Goal: Information Seeking & Learning: Find specific fact

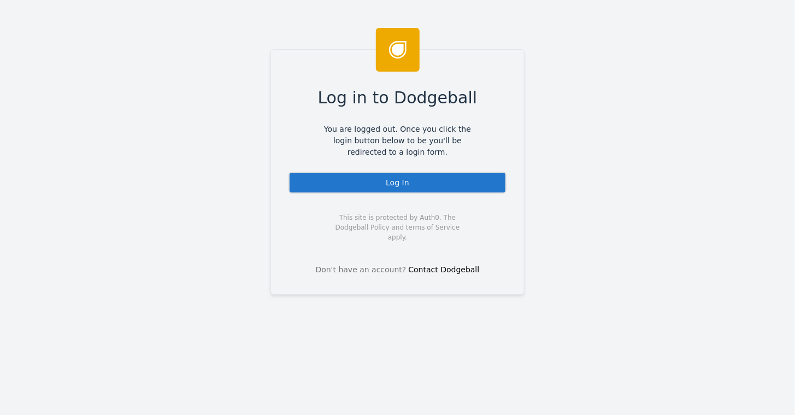
click at [380, 173] on div "Log In" at bounding box center [398, 183] width 218 height 22
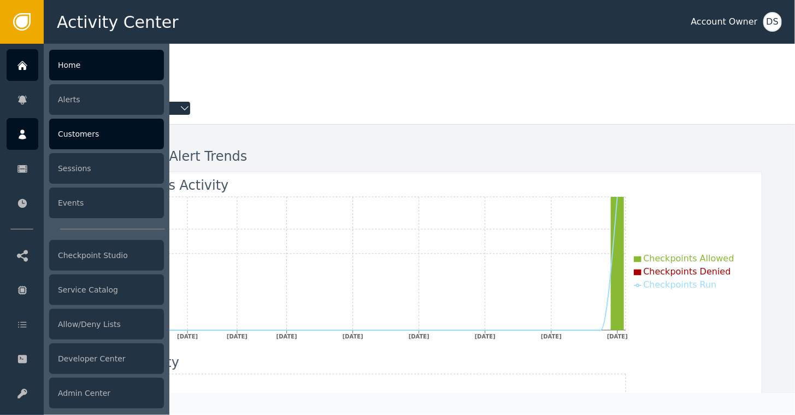
click at [81, 136] on div "Customers" at bounding box center [106, 134] width 115 height 31
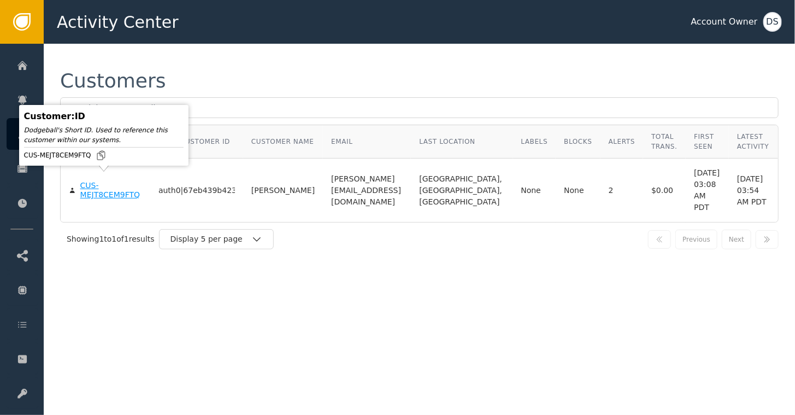
click at [90, 185] on div "CUS-MEJT8CEM9FTQ" at bounding box center [111, 190] width 62 height 19
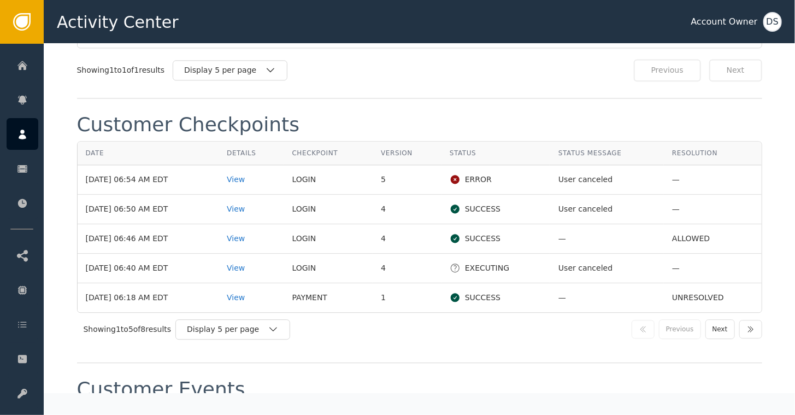
scroll to position [1148, 0]
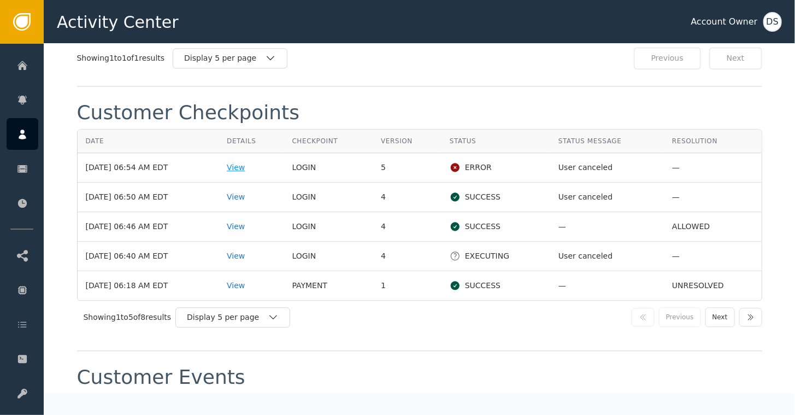
click at [247, 162] on div "View" at bounding box center [251, 167] width 49 height 11
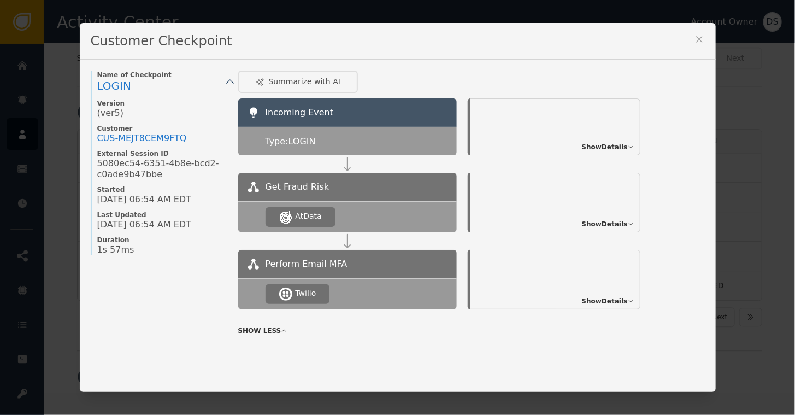
click at [628, 148] on icon at bounding box center [631, 147] width 7 height 7
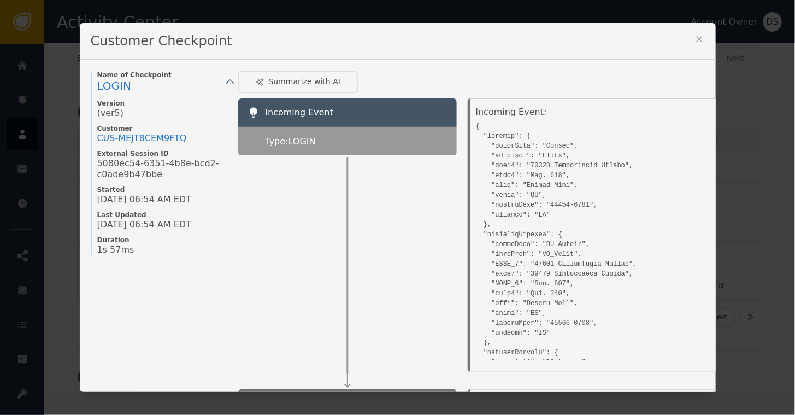
scroll to position [0, 0]
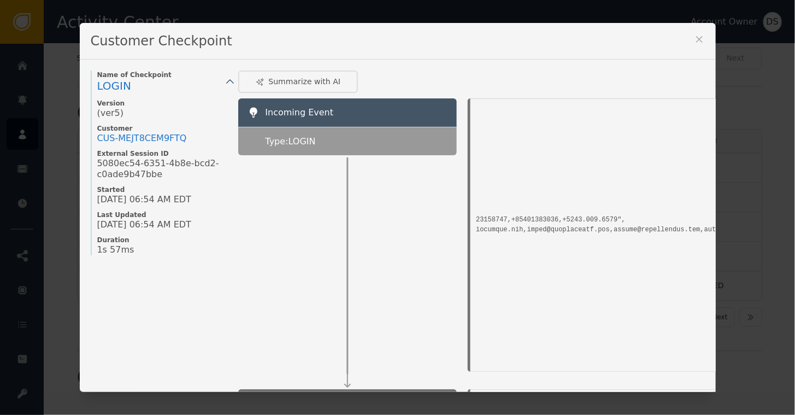
scroll to position [271, 410]
click at [663, 224] on div "Incoming Event:" at bounding box center [653, 233] width 355 height 254
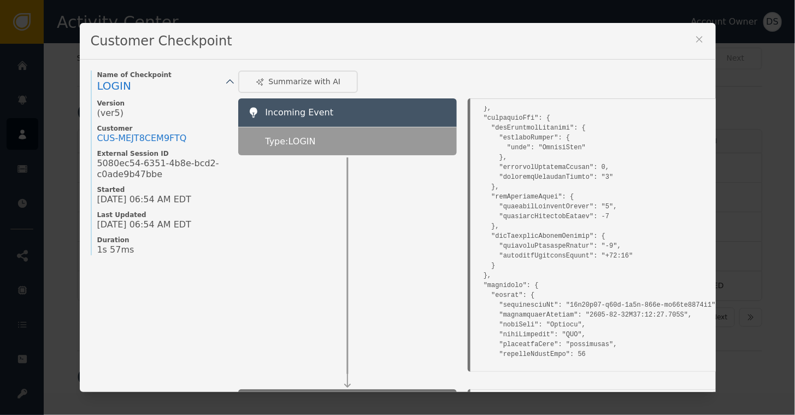
scroll to position [708, 0]
click at [548, 174] on pre at bounding box center [651, 184] width 350 height 1547
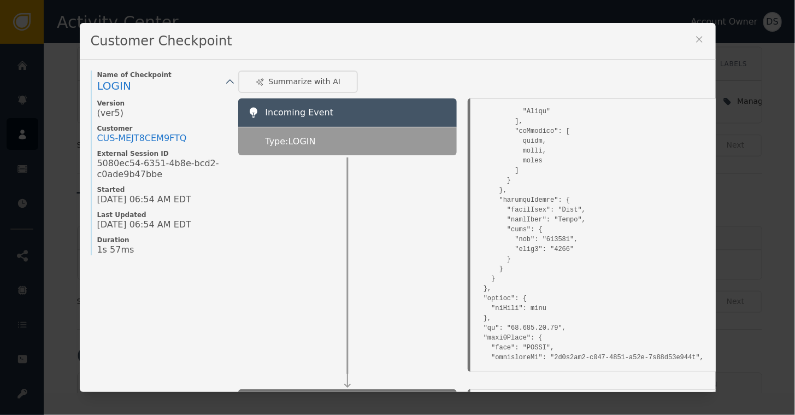
scroll to position [625, 0]
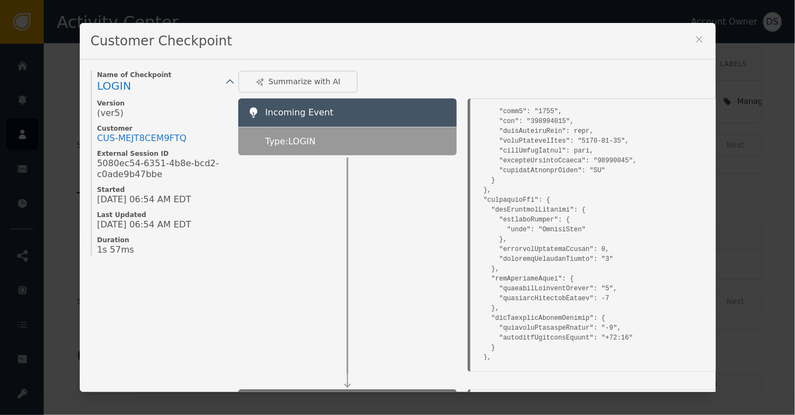
click at [694, 39] on icon at bounding box center [699, 39] width 11 height 11
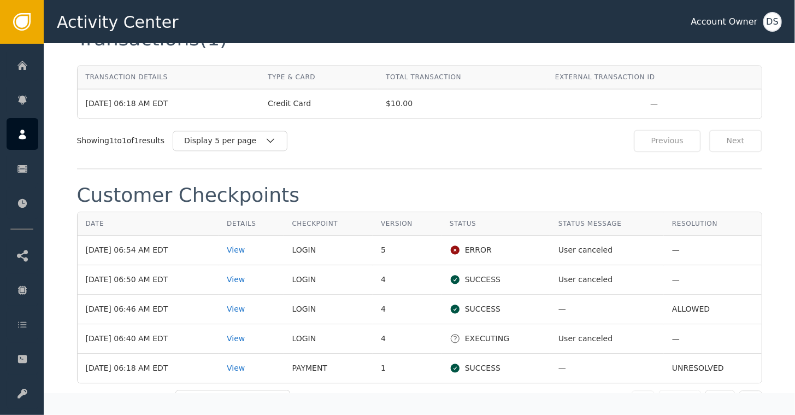
scroll to position [1068, 0]
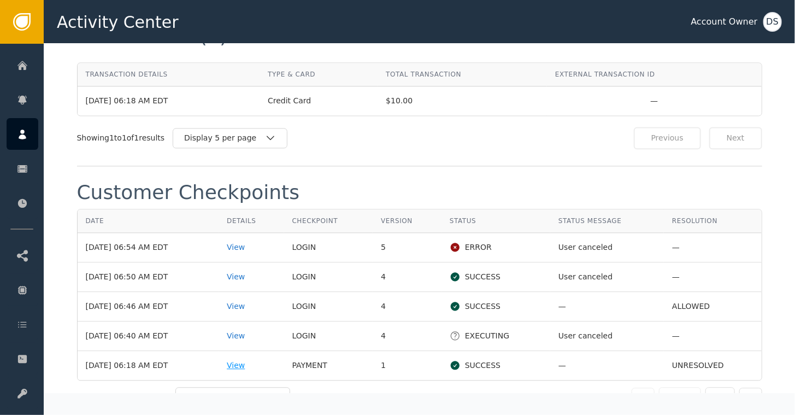
click at [241, 360] on div "View" at bounding box center [251, 365] width 49 height 11
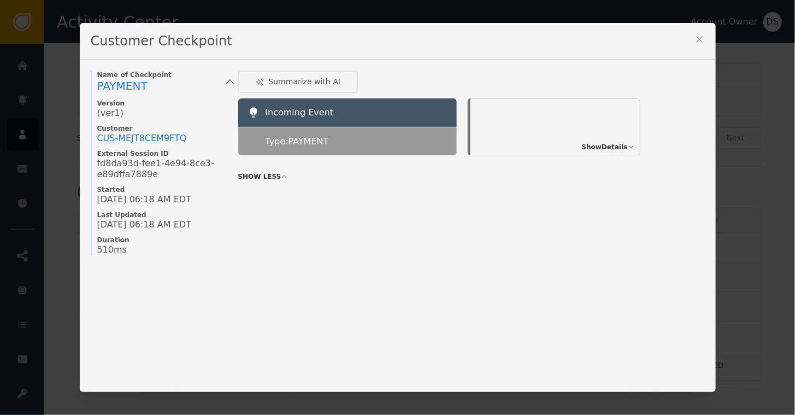
click at [599, 142] on span "Show Details" at bounding box center [605, 147] width 46 height 10
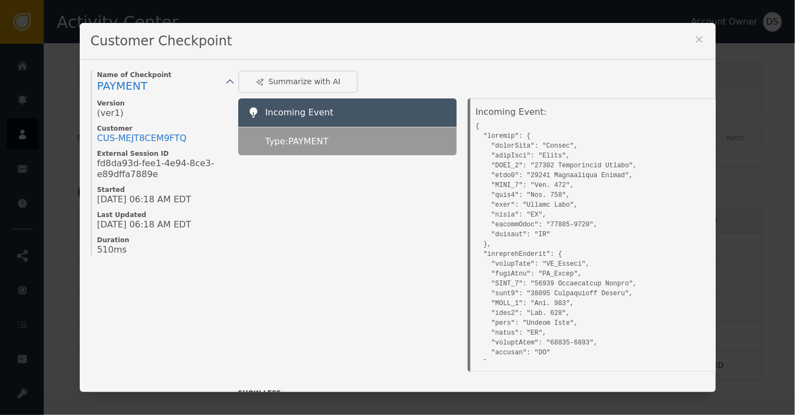
scroll to position [0, 0]
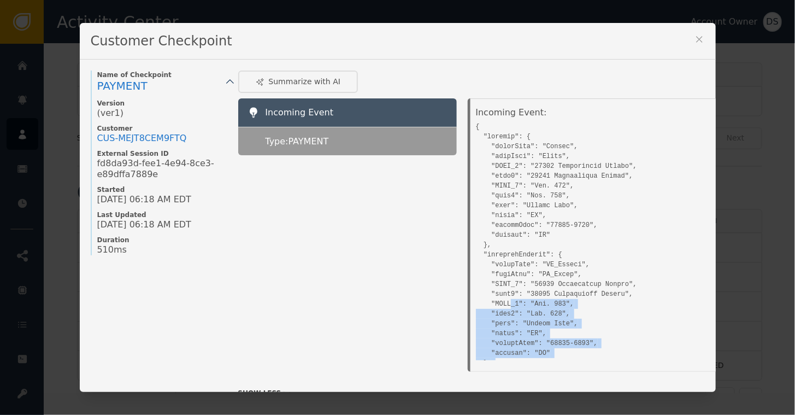
drag, startPoint x: 489, startPoint y: 249, endPoint x: 505, endPoint y: 306, distance: 59.3
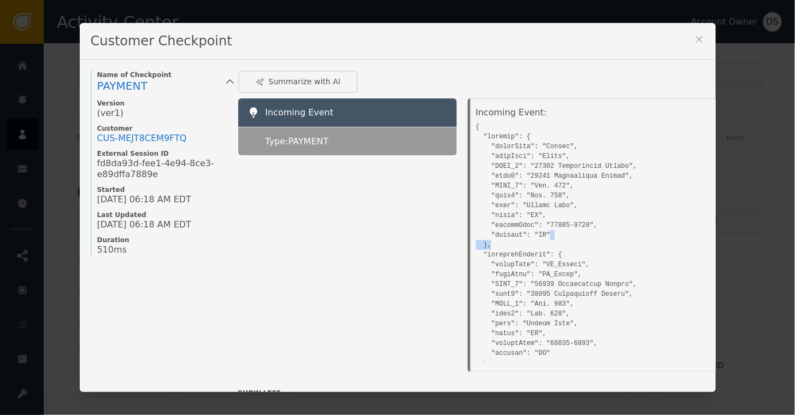
drag, startPoint x: 505, startPoint y: 306, endPoint x: 608, endPoint y: 239, distance: 122.5
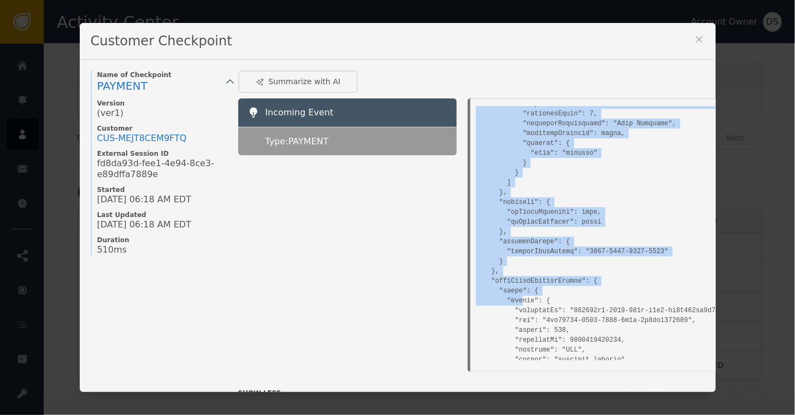
scroll to position [929, 0]
drag, startPoint x: 478, startPoint y: 251, endPoint x: 516, endPoint y: 299, distance: 61.1
copy pre ""riskified": { "decide": { "order": { "gateway": "bondfire", "source": "web", "…"
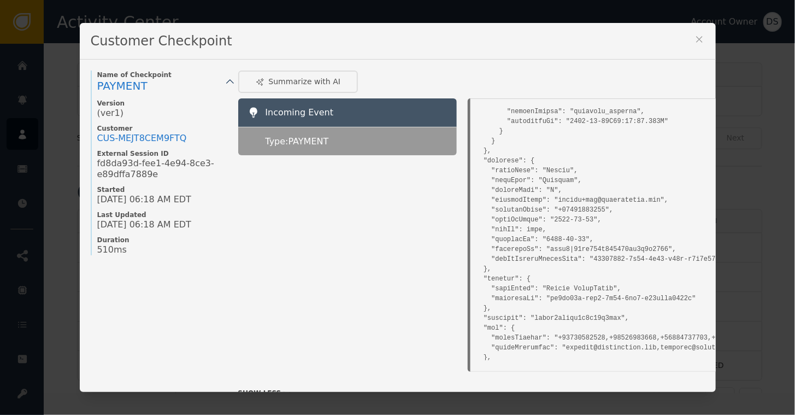
scroll to position [3684, 0]
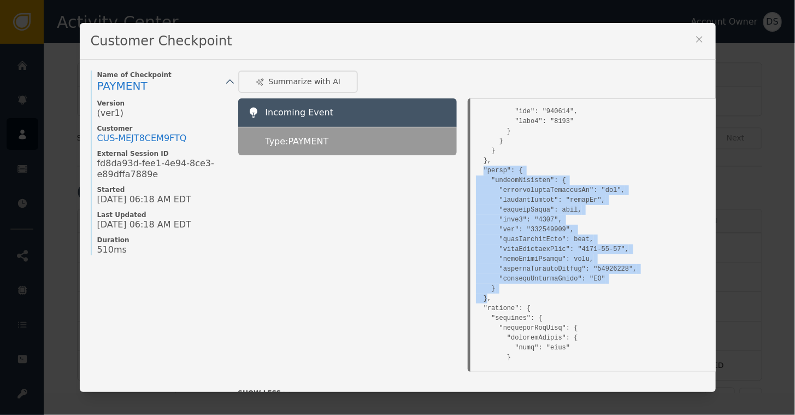
drag, startPoint x: 479, startPoint y: 170, endPoint x: 483, endPoint y: 294, distance: 123.5
copy pre ""prove": { "verifyIdentity": { "subscriptionCustomerId": "abc", "consentStatus"…"
